Goal: Task Accomplishment & Management: Use online tool/utility

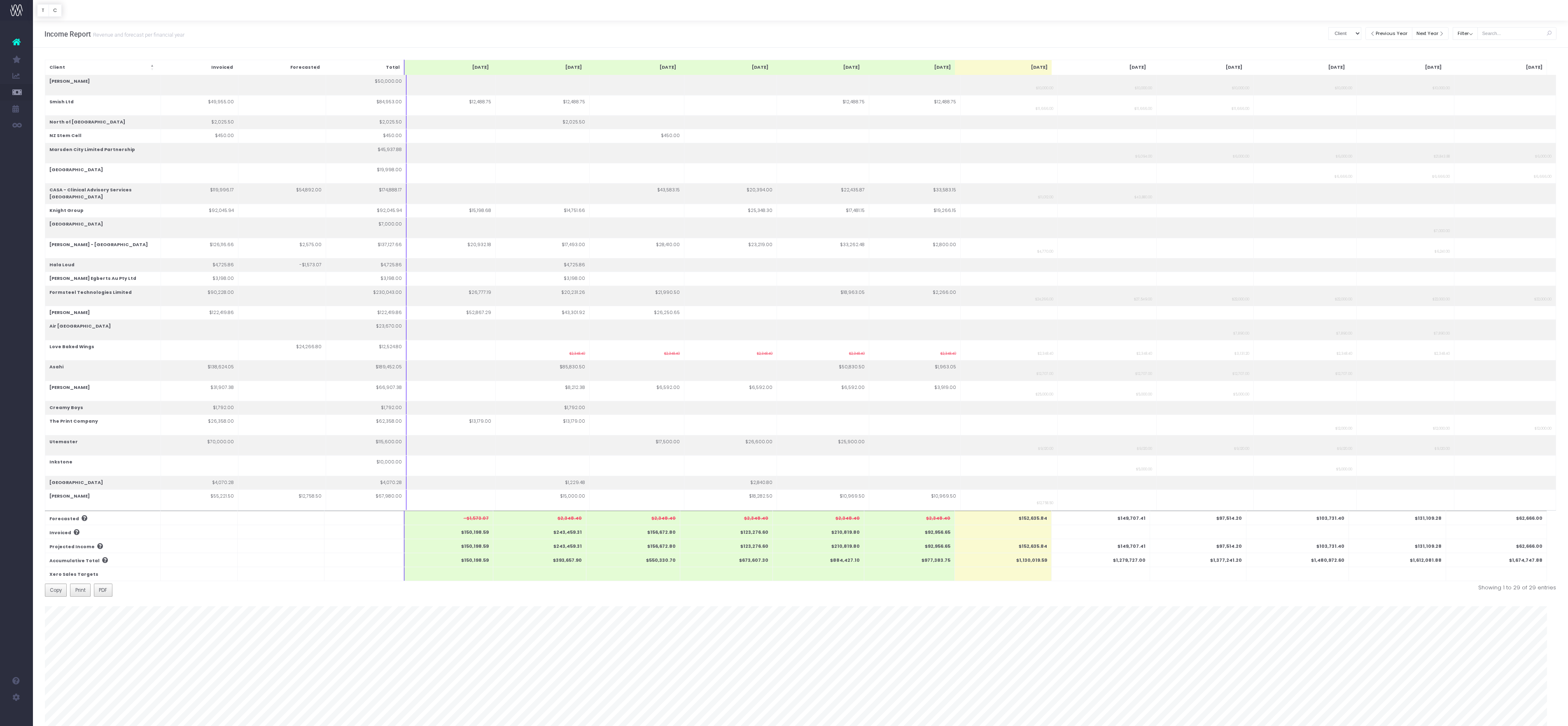
select select "companyName"
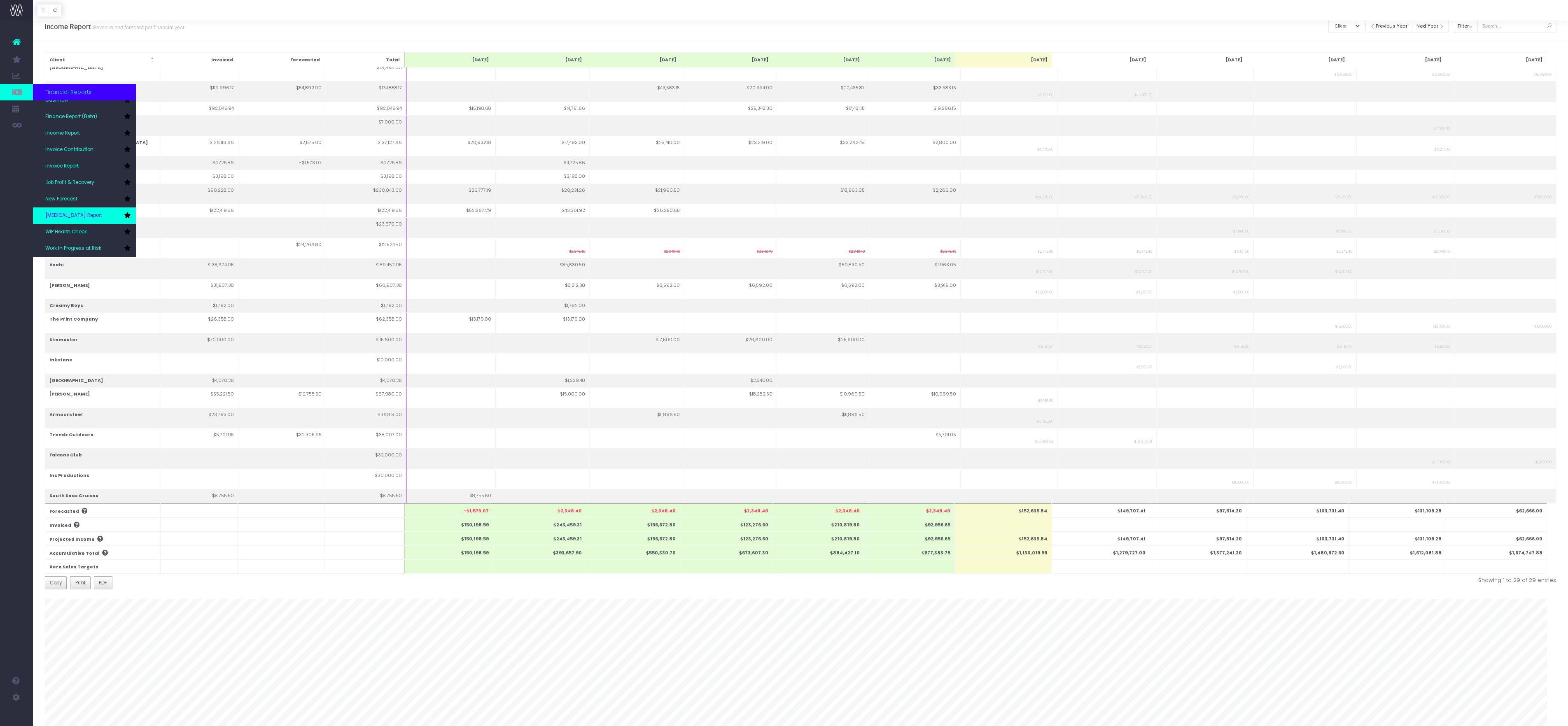
scroll to position [44, 0]
click at [77, 195] on span "New Forecast" at bounding box center [61, 199] width 32 height 7
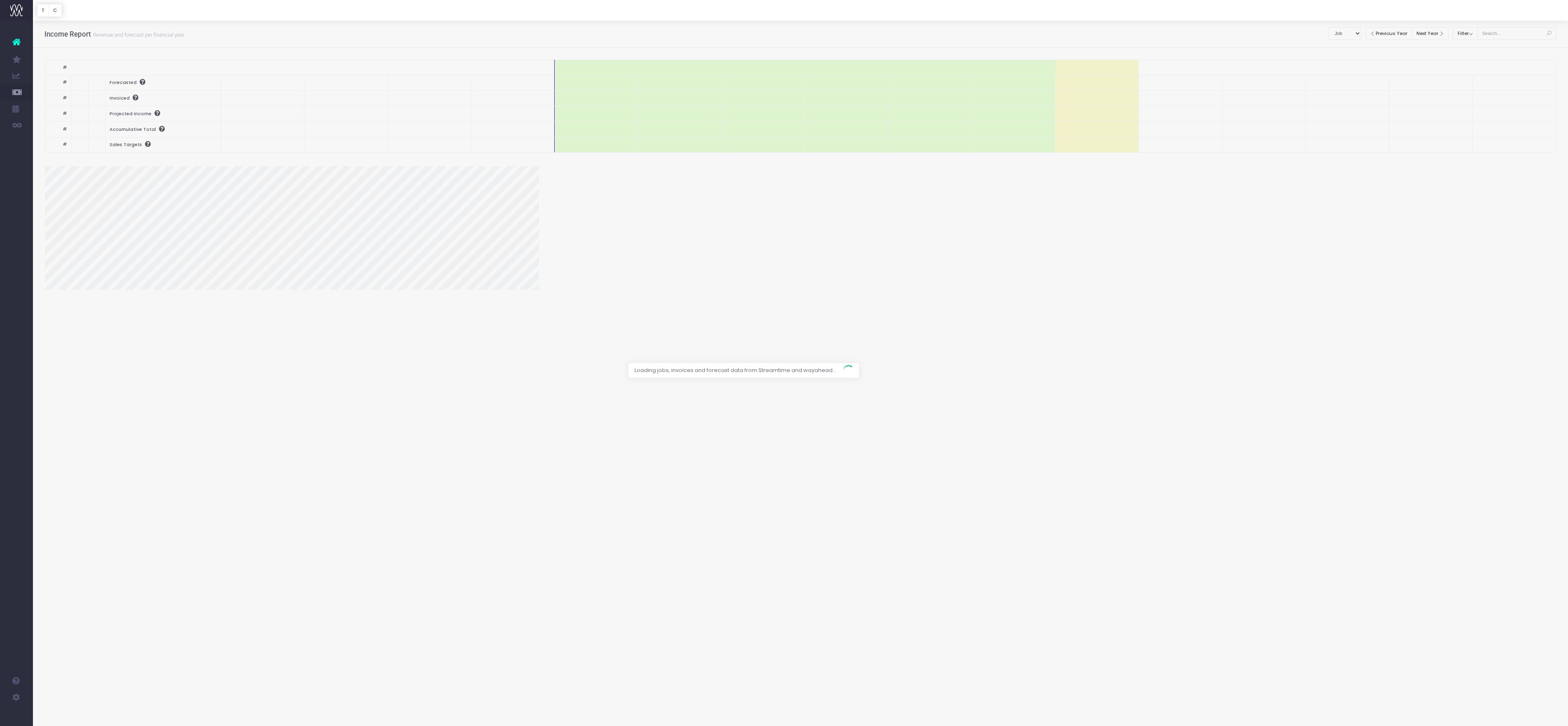
select select "job"
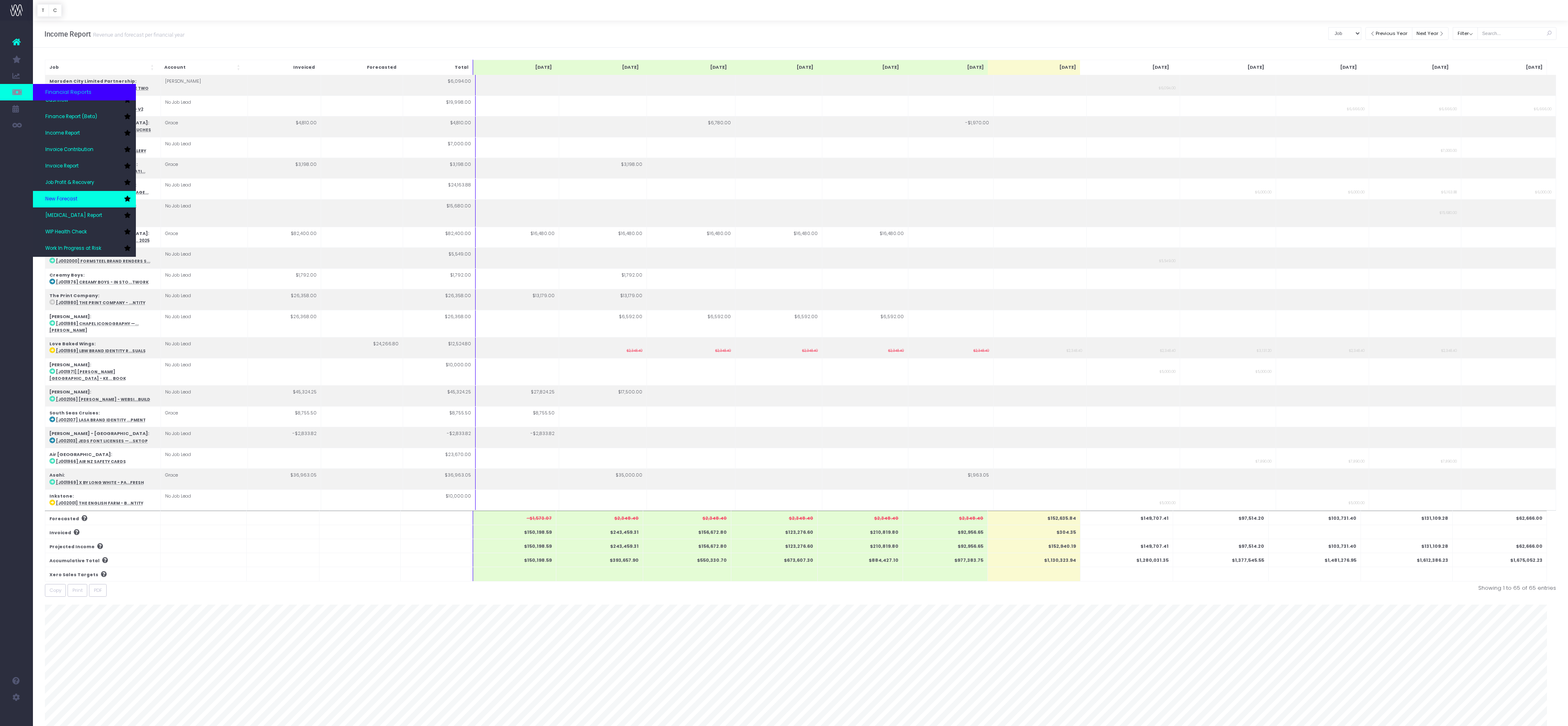
scroll to position [44, 0]
click at [77, 195] on span "New Forecast" at bounding box center [61, 199] width 32 height 7
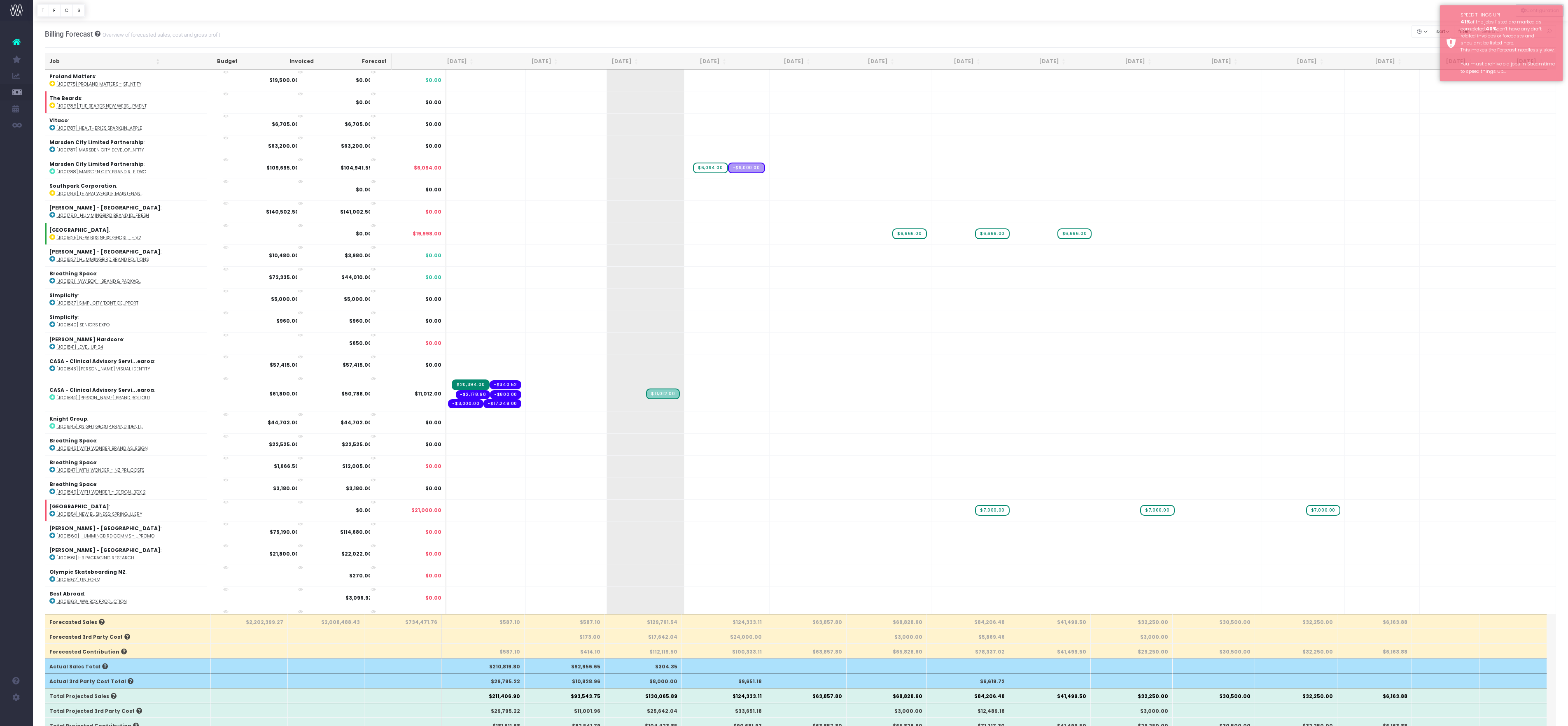
click at [1258, 37] on div "Billing Forecast Overview of forecasted sales, cost and gross profit Clear Filt…" at bounding box center [800, 34] width 1511 height 27
click at [1432, 31] on button "sort" at bounding box center [1443, 31] width 23 height 13
click at [1441, 74] on link "Sort by Client Name Asc" at bounding box center [1474, 67] width 65 height 14
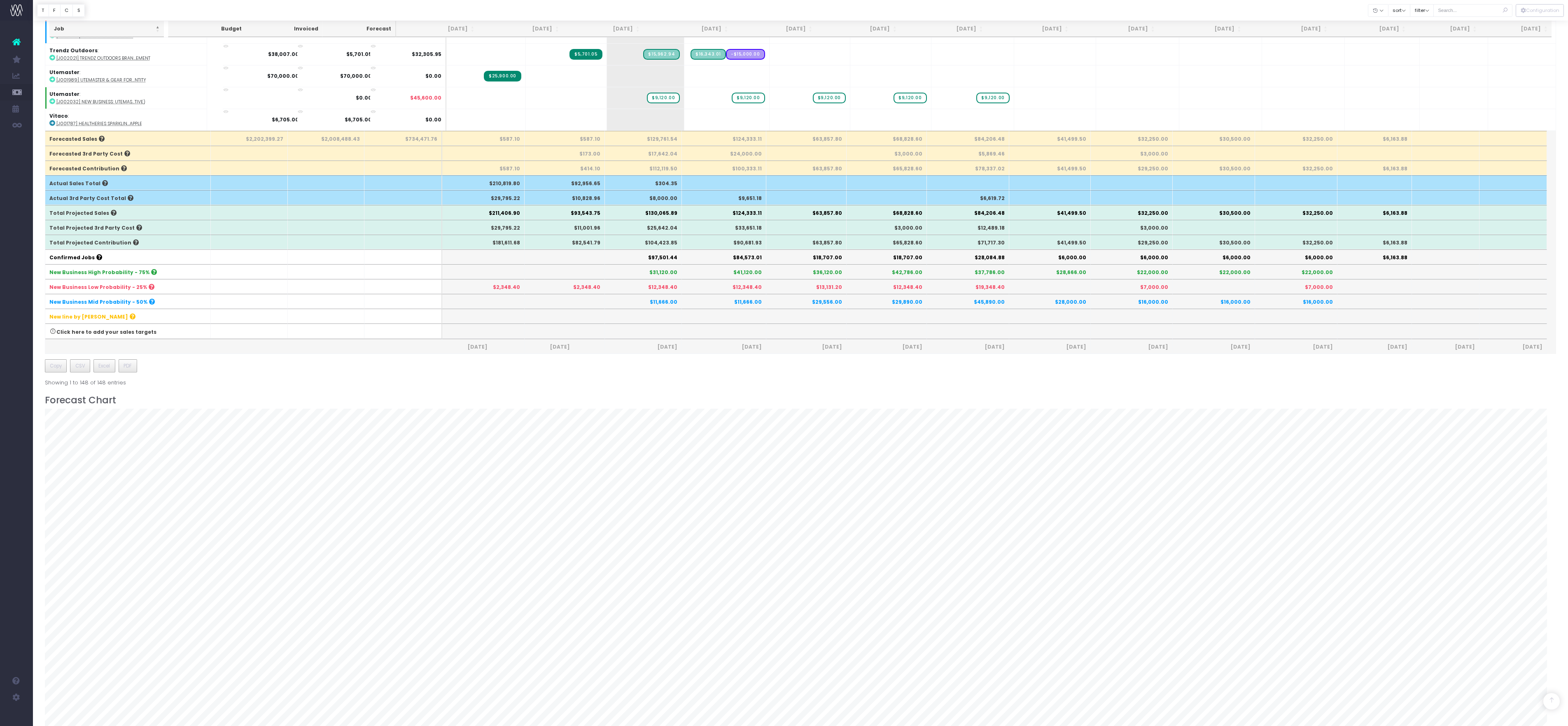
scroll to position [474, 0]
